Goal: Navigation & Orientation: Understand site structure

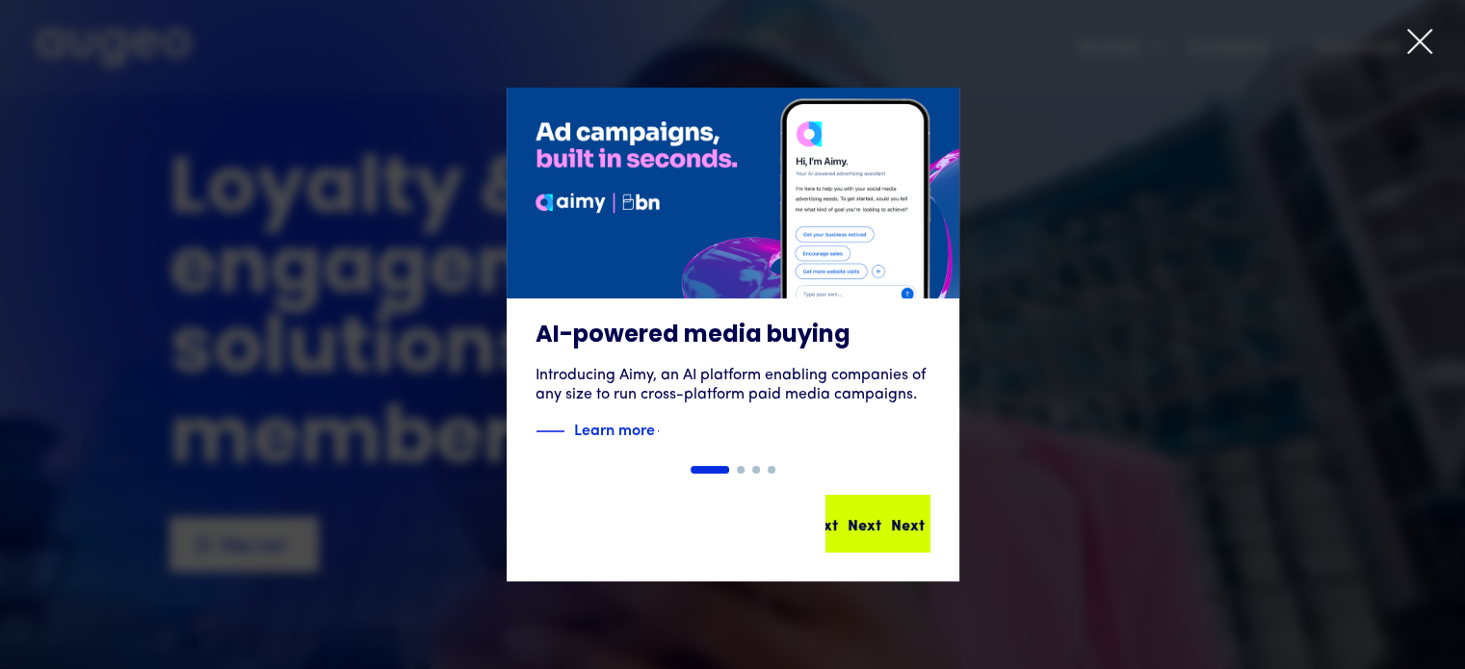
click at [890, 510] on div "Next Next Next Next" at bounding box center [877, 524] width 101 height 54
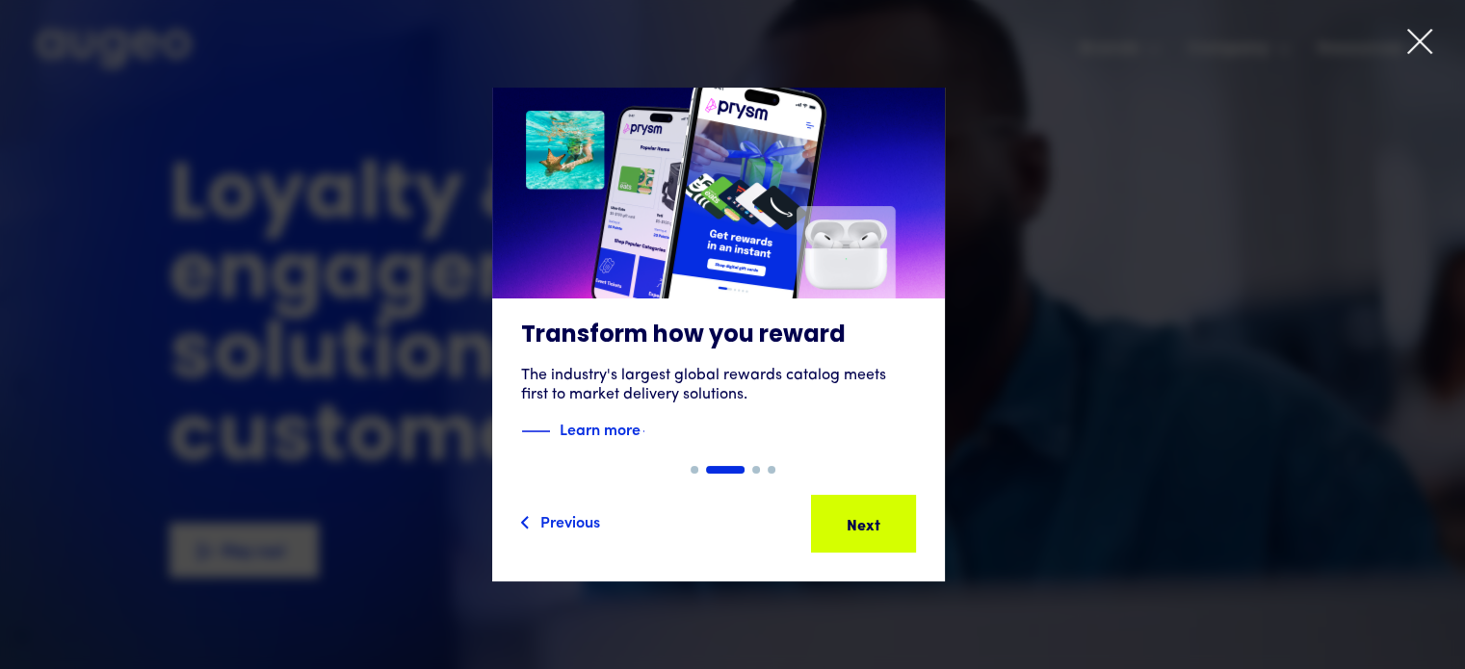
click at [1433, 34] on icon at bounding box center [1419, 41] width 29 height 29
